Goal: Information Seeking & Learning: Learn about a topic

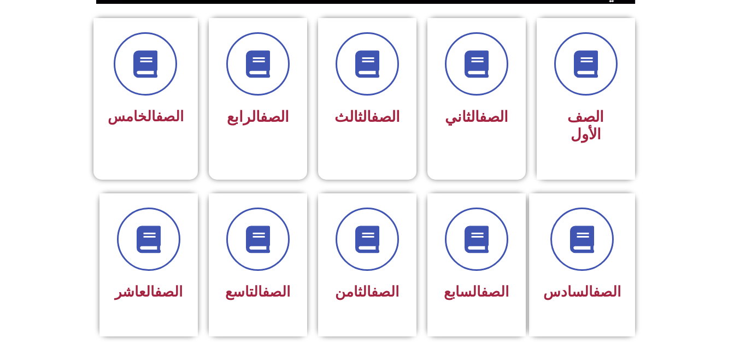
scroll to position [305, 0]
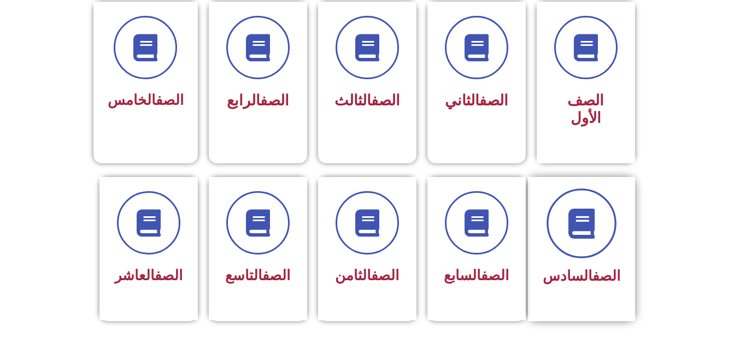
click at [590, 216] on icon at bounding box center [581, 223] width 30 height 30
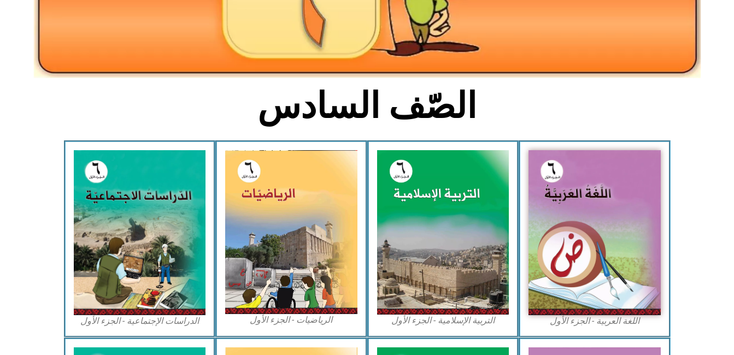
scroll to position [222, 0]
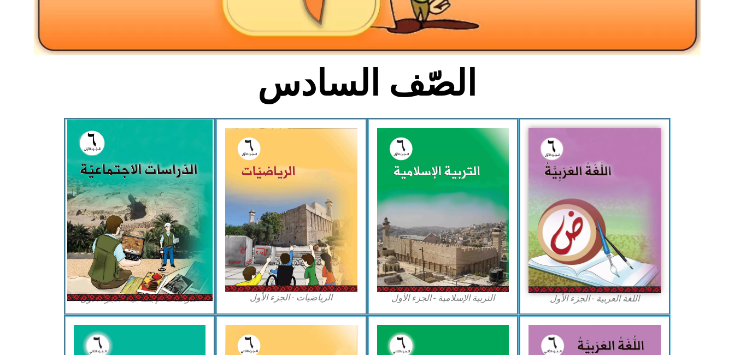
click at [174, 211] on img at bounding box center [139, 210] width 145 height 181
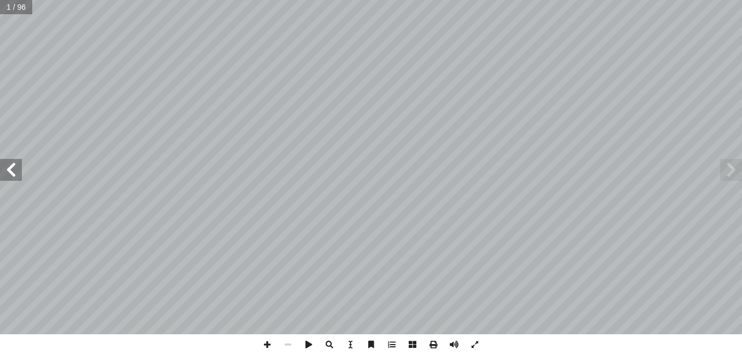
click at [17, 173] on span at bounding box center [11, 170] width 22 height 22
click at [16, 172] on span at bounding box center [11, 170] width 22 height 22
click at [10, 173] on span at bounding box center [11, 170] width 22 height 22
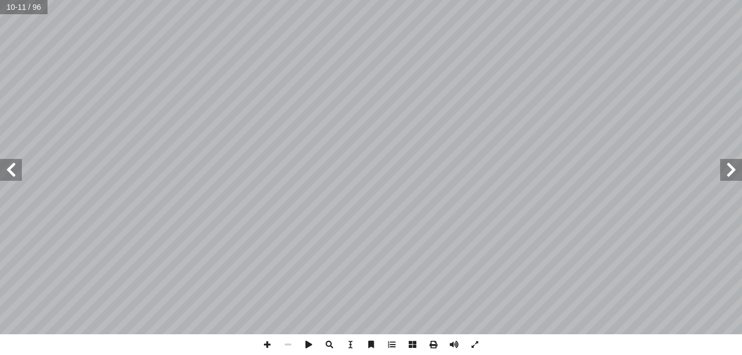
click at [14, 166] on span at bounding box center [11, 170] width 22 height 22
click at [726, 166] on span at bounding box center [731, 170] width 22 height 22
click at [271, 346] on span at bounding box center [267, 344] width 21 height 21
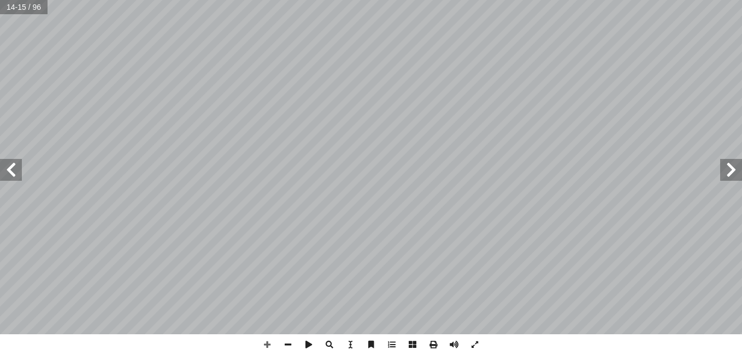
click at [19, 169] on span at bounding box center [11, 170] width 22 height 22
click at [263, 342] on span at bounding box center [267, 344] width 21 height 21
click at [262, 346] on span at bounding box center [267, 344] width 21 height 21
click at [268, 348] on span at bounding box center [267, 344] width 21 height 21
click at [5, 169] on span at bounding box center [11, 170] width 22 height 22
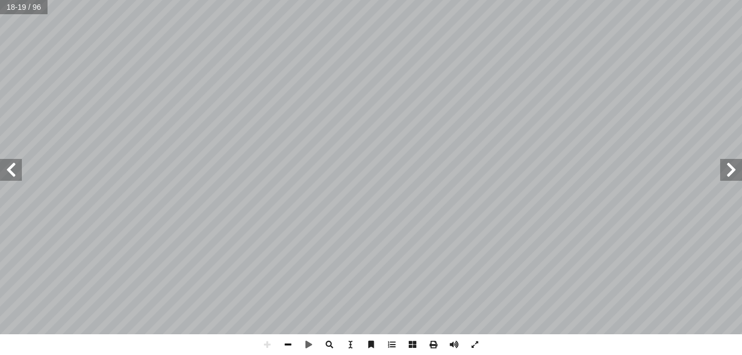
click at [286, 347] on span at bounding box center [288, 344] width 21 height 21
click at [262, 346] on span at bounding box center [267, 344] width 21 height 21
click at [368, 0] on html "الصفحة الرئيسية الصف الأول الصف الثاني الصف الثالث الصف الرابع الصف الخامس الصف…" at bounding box center [371, 49] width 742 height 99
click at [346, 0] on html "الصفحة الرئيسية الصف الأول الصف الثاني الصف الثالث الصف الرابع الصف الخامس الصف…" at bounding box center [371, 49] width 742 height 99
click at [290, 336] on div "14 : َ ي ِ ت آ ال� َ ل َ و ْ د َ الج ُ ل ِ م ْ ك أ ا ٤ ة َ ريط َ الخ ُ ر ِ ناص …" at bounding box center [371, 177] width 742 height 355
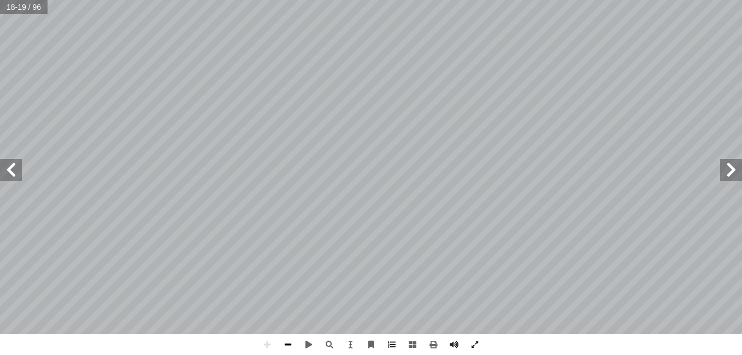
click at [290, 336] on span at bounding box center [288, 344] width 21 height 21
click at [268, 343] on span at bounding box center [267, 344] width 21 height 21
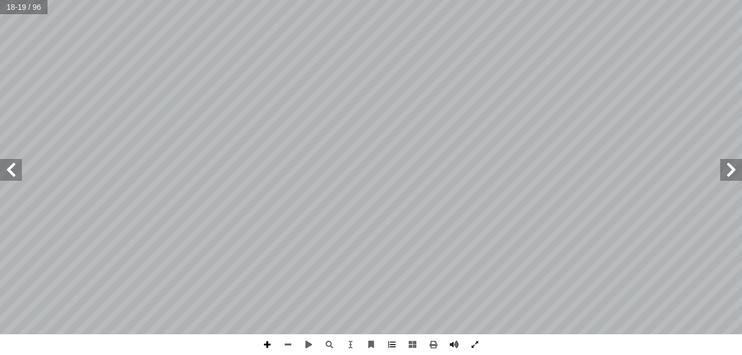
click at [268, 343] on span at bounding box center [267, 344] width 21 height 21
click at [543, 272] on div "14 : َ ي ِ ت آ ال� َ ل َ و ْ د َ الج ُ ل ِ م ْ ك أ ا ٤ ة َ ريط َ الخ ُ ر ِ ناص …" at bounding box center [371, 177] width 742 height 355
click at [13, 167] on span at bounding box center [11, 170] width 22 height 22
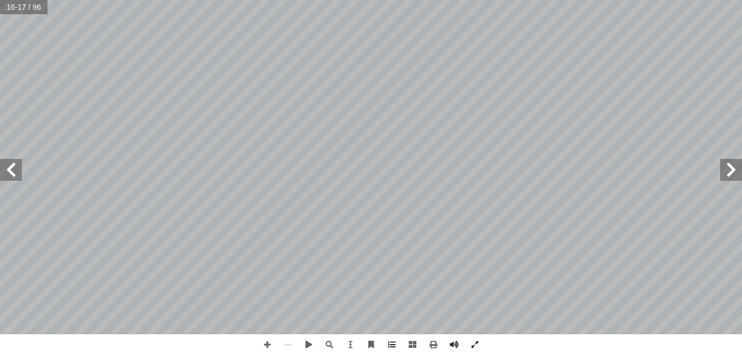
click at [13, 167] on span at bounding box center [11, 170] width 22 height 22
click at [12, 161] on div "12 نا: ْ م َّ ل َ ع َ ت ُ ن ْ ح َ ن ٍ ة َّ ي ِ بيع َ ط َ ر ِ واه َ ظ ْ ن ِ ها م…" at bounding box center [371, 167] width 742 height 334
click at [12, 161] on span at bounding box center [11, 170] width 22 height 22
click at [741, 168] on span at bounding box center [731, 170] width 22 height 22
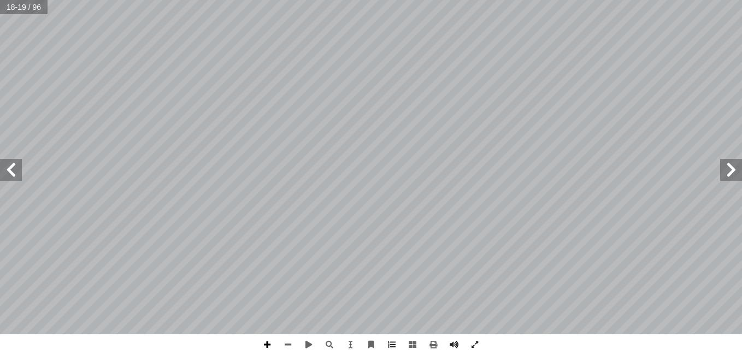
click at [260, 339] on span at bounding box center [267, 344] width 21 height 21
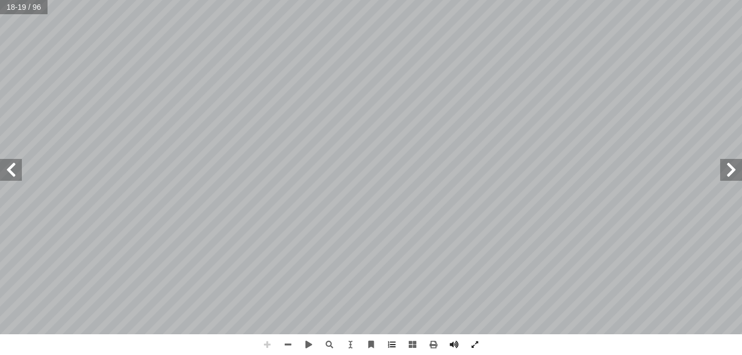
click at [260, 339] on span at bounding box center [267, 344] width 21 height 21
